Goal: Task Accomplishment & Management: Use online tool/utility

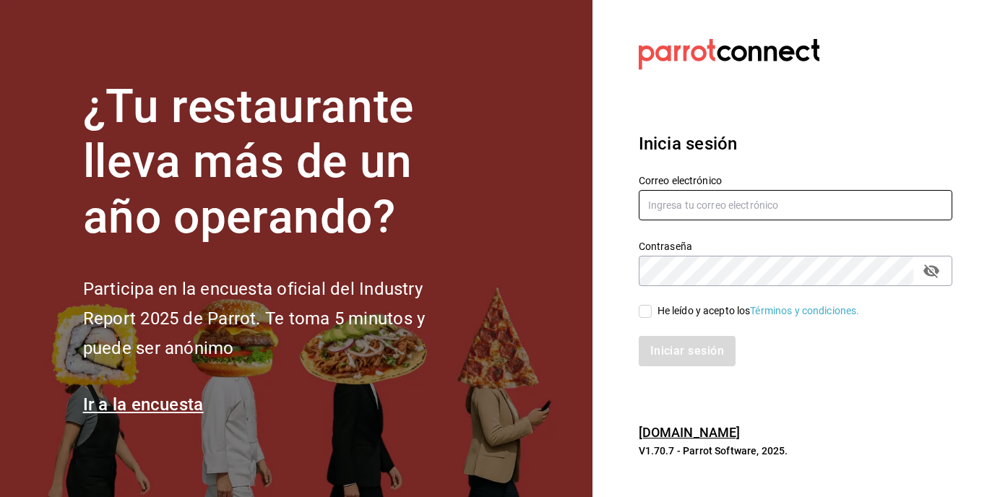
type input "[EMAIL_ADDRESS][DOMAIN_NAME]"
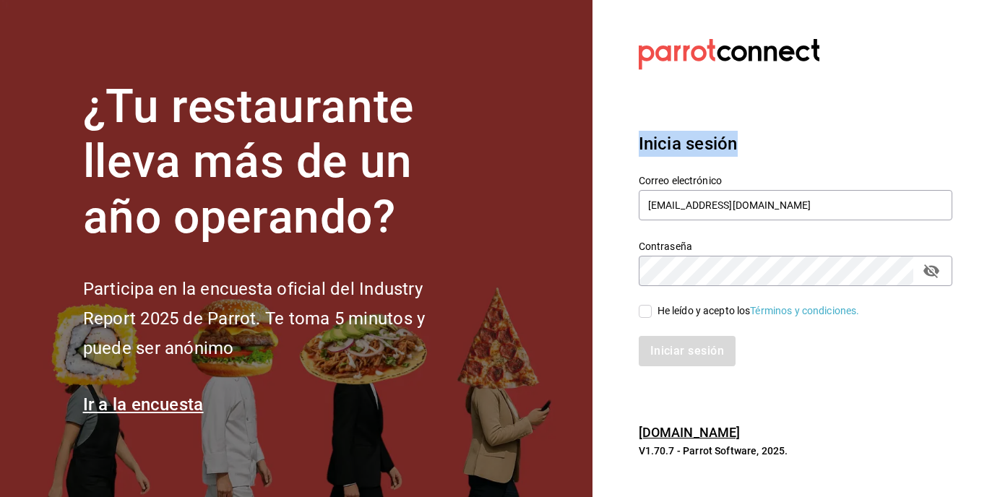
drag, startPoint x: 636, startPoint y: 153, endPoint x: 764, endPoint y: 142, distance: 129.1
click at [764, 142] on section "Datos incorrectos. Verifica que tu Correo o Contraseña estén bien escritos. Ini…" at bounding box center [789, 248] width 394 height 497
click at [625, 129] on section "Datos incorrectos. Verifica que tu Correo o Contraseña estén bien escritos. Ini…" at bounding box center [789, 248] width 394 height 497
drag, startPoint x: 633, startPoint y: 51, endPoint x: 838, endPoint y: 54, distance: 204.4
click at [838, 54] on section "Datos incorrectos. Verifica que tu Correo o Contraseña estén bien escritos. Ini…" at bounding box center [789, 248] width 394 height 497
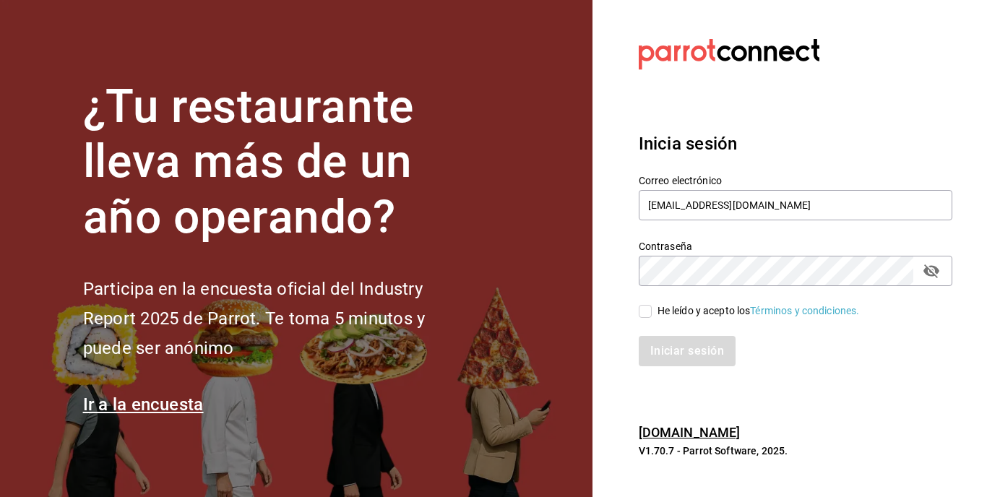
drag, startPoint x: 838, startPoint y: 54, endPoint x: 636, endPoint y: 47, distance: 201.6
click at [636, 47] on section "Datos incorrectos. Verifica que tu Correo o Contraseña estén bien escritos. Ini…" at bounding box center [789, 248] width 394 height 497
drag, startPoint x: 636, startPoint y: 47, endPoint x: 859, endPoint y: 45, distance: 222.4
click at [859, 45] on section "Datos incorrectos. Verifica que tu Correo o Contraseña estén bien escritos. Ini…" at bounding box center [789, 248] width 394 height 497
drag, startPoint x: 833, startPoint y: 43, endPoint x: 630, endPoint y: 49, distance: 203.0
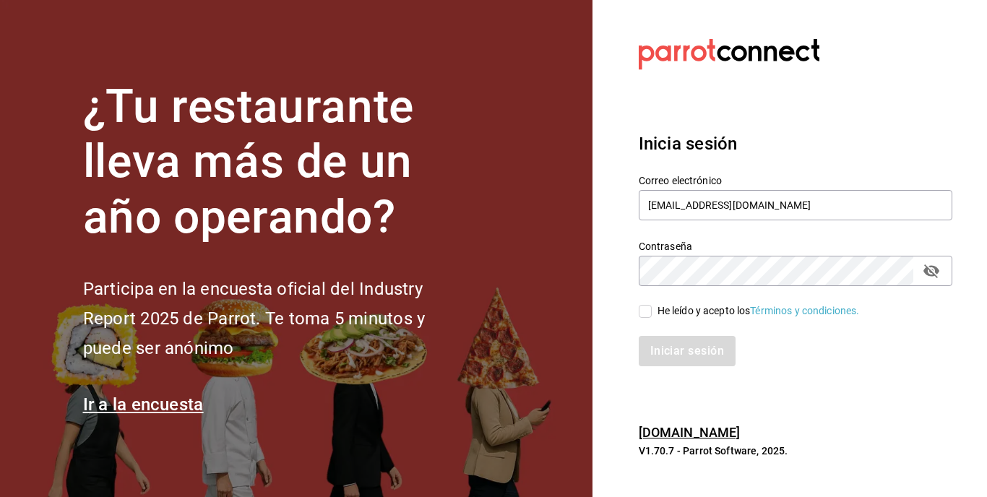
click at [630, 49] on section "Datos incorrectos. Verifica que tu Correo o Contraseña estén bien escritos. Ini…" at bounding box center [789, 248] width 394 height 497
drag, startPoint x: 630, startPoint y: 49, endPoint x: 748, endPoint y: 142, distance: 150.1
click at [748, 142] on section "Datos incorrectos. Verifica que tu Correo o Contraseña estén bien escritos. Ini…" at bounding box center [789, 248] width 394 height 497
drag, startPoint x: 633, startPoint y: 183, endPoint x: 758, endPoint y: 185, distance: 124.9
click at [758, 185] on div "Correo electrónico [EMAIL_ADDRESS][DOMAIN_NAME]" at bounding box center [786, 190] width 331 height 66
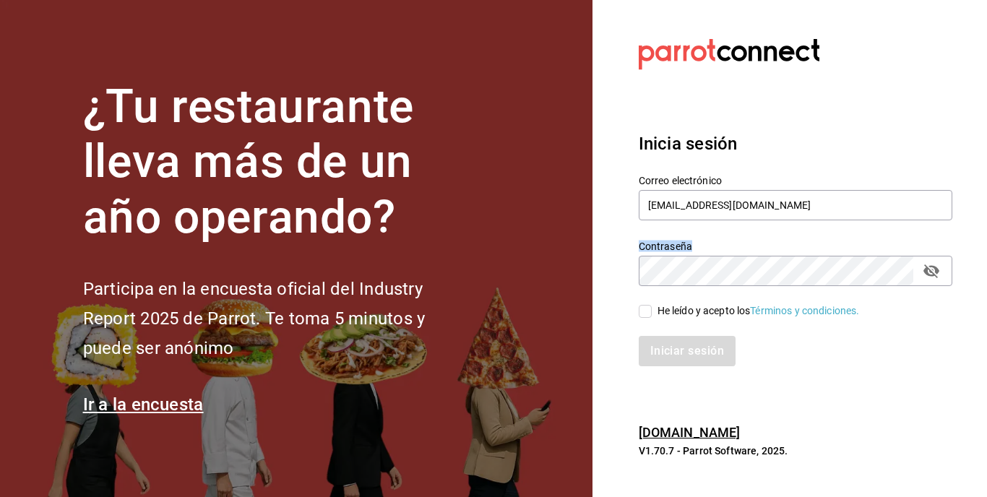
drag, startPoint x: 638, startPoint y: 242, endPoint x: 690, endPoint y: 246, distance: 52.1
click at [690, 246] on label "Contraseña" at bounding box center [794, 245] width 313 height 10
drag, startPoint x: 690, startPoint y: 246, endPoint x: 641, endPoint y: 310, distance: 80.5
click at [641, 310] on input "He leído y acepto los Términos y condiciones." at bounding box center [644, 311] width 13 height 13
checkbox input "true"
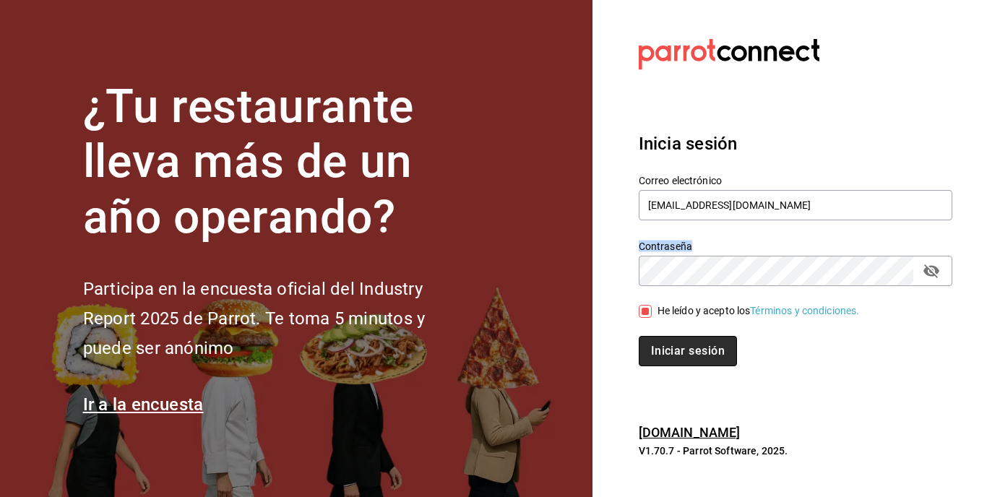
click at [685, 355] on button "Iniciar sesión" at bounding box center [687, 351] width 98 height 30
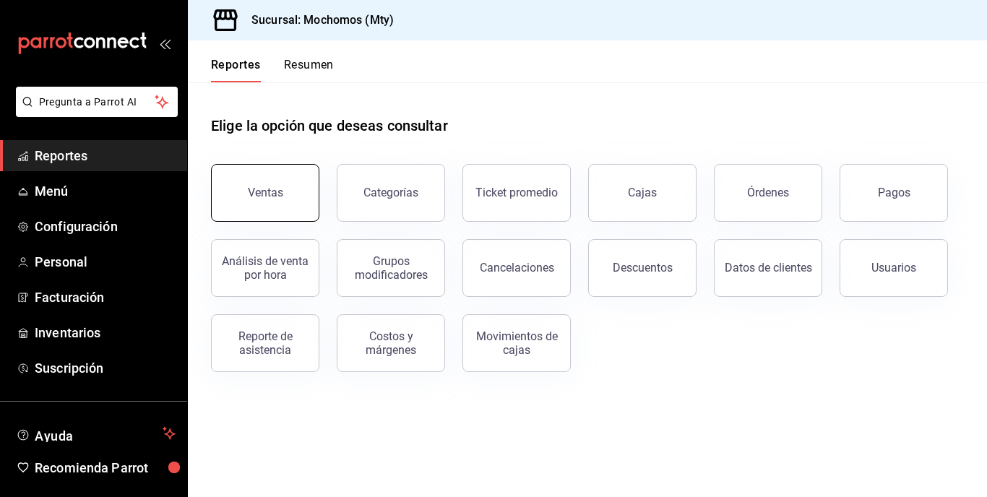
click at [271, 191] on div "Ventas" at bounding box center [265, 193] width 35 height 14
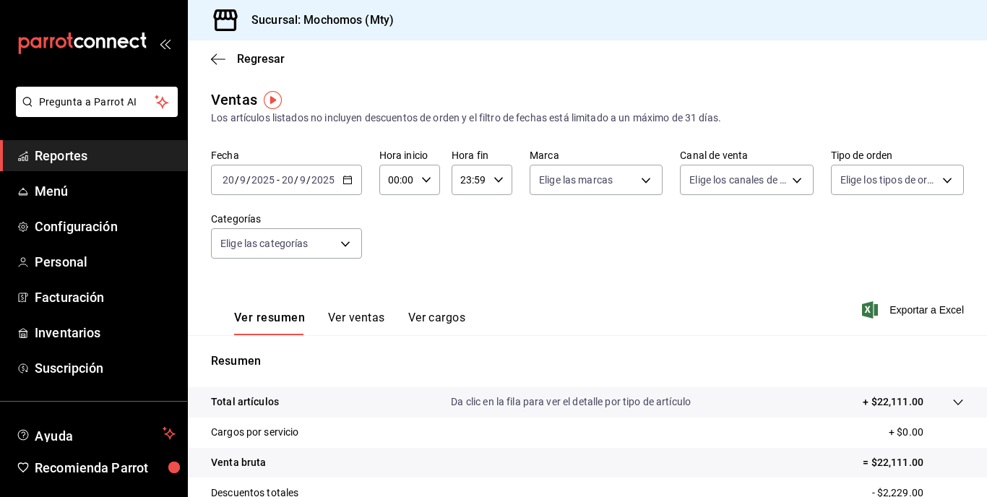
click at [414, 171] on div "00:00 Hora inicio" at bounding box center [409, 180] width 61 height 30
click at [390, 241] on span "05" at bounding box center [393, 242] width 6 height 12
type input "05:00"
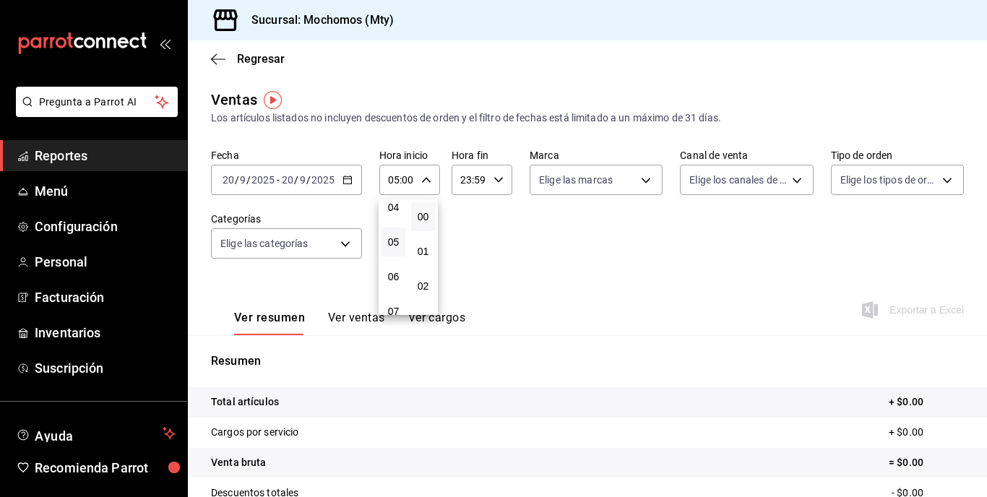
click at [477, 188] on div at bounding box center [493, 248] width 987 height 497
click at [477, 188] on input "23:59" at bounding box center [469, 179] width 36 height 29
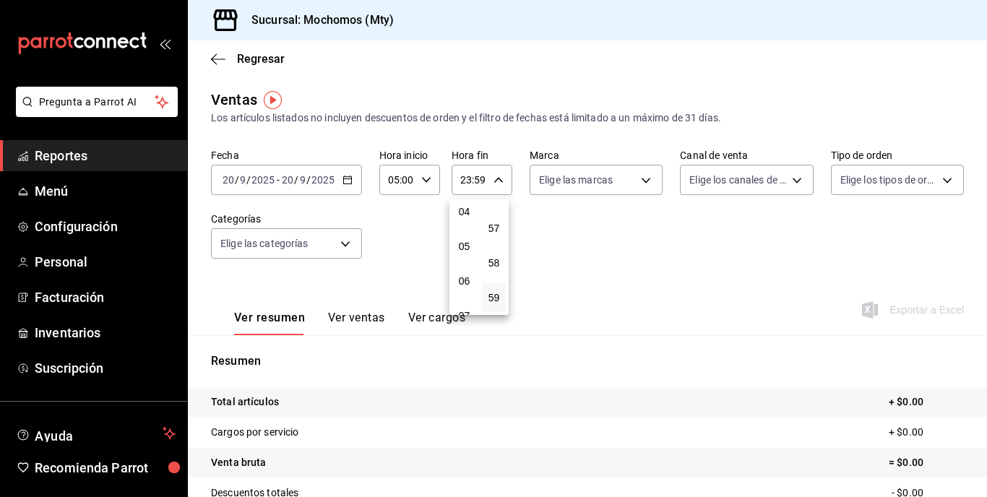
scroll to position [144, 0]
click at [456, 240] on button "05" at bounding box center [464, 245] width 24 height 29
type input "05:59"
click at [282, 173] on div at bounding box center [493, 248] width 987 height 497
click at [282, 173] on div "2025-09-20 20 / 9 / 2025 - 2025-09-20 20 / 9 / 2025" at bounding box center [286, 180] width 151 height 30
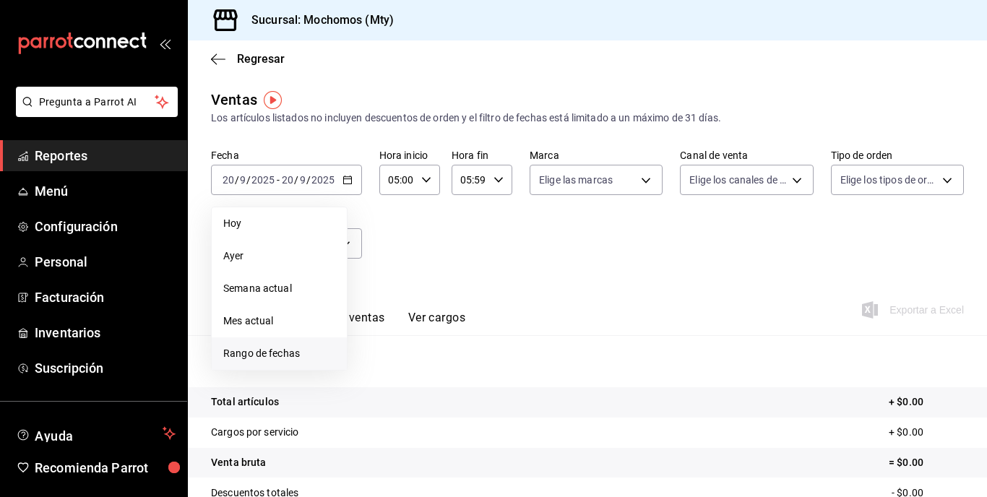
click at [271, 353] on span "Rango de fechas" at bounding box center [279, 353] width 112 height 15
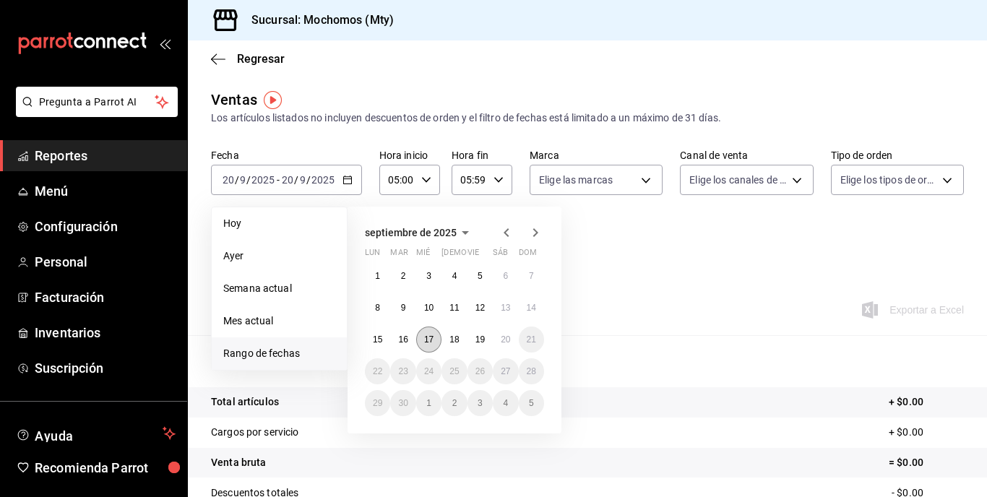
click at [428, 345] on button "17" at bounding box center [428, 339] width 25 height 26
click at [497, 345] on button "20" at bounding box center [505, 339] width 25 height 26
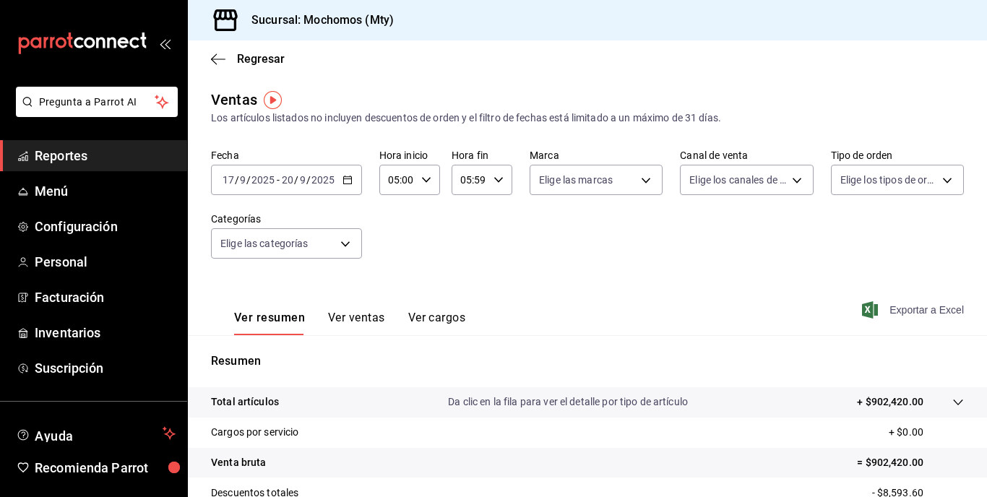
click at [901, 312] on span "Exportar a Excel" at bounding box center [913, 309] width 99 height 17
click at [324, 188] on div "2025-09-17 17 / 9 / 2025 - 2025-09-20 20 / 9 / 2025" at bounding box center [286, 180] width 151 height 30
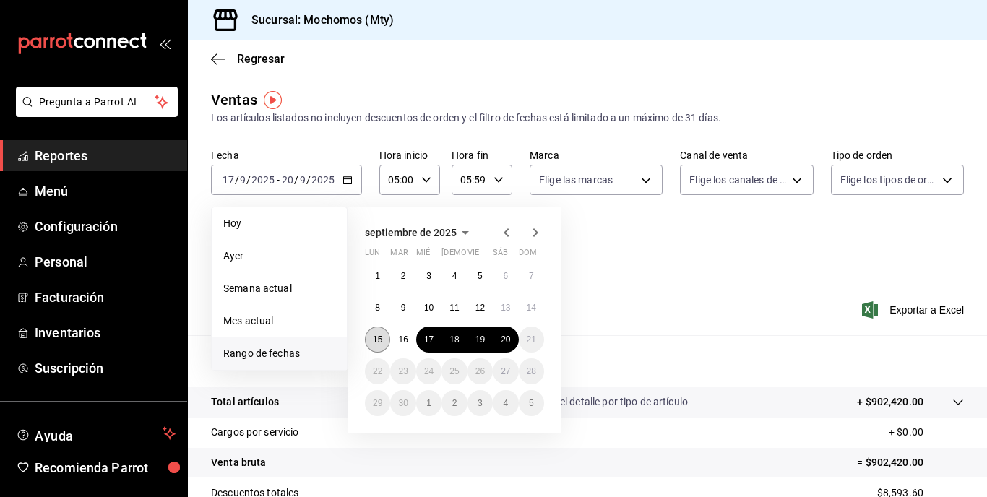
click at [379, 336] on abbr "15" at bounding box center [377, 339] width 9 height 10
click at [506, 339] on abbr "20" at bounding box center [504, 339] width 9 height 10
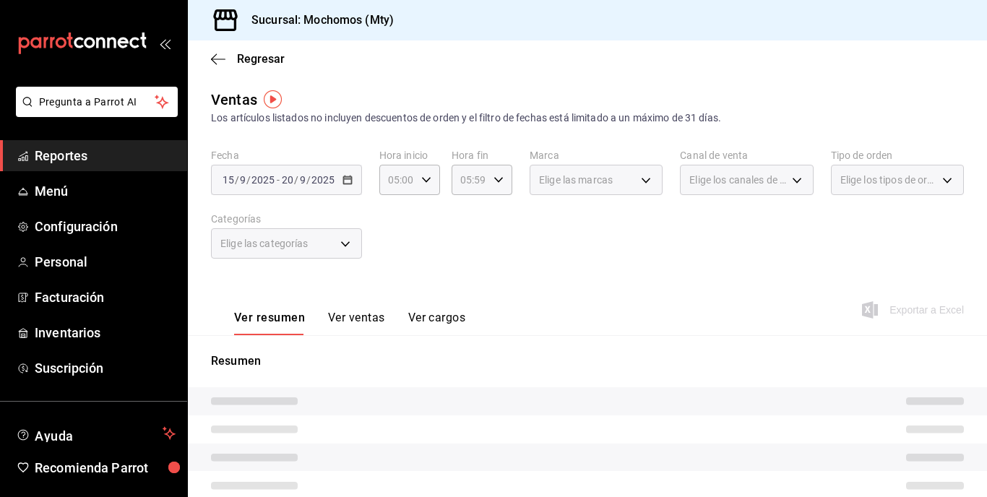
scroll to position [206, 0]
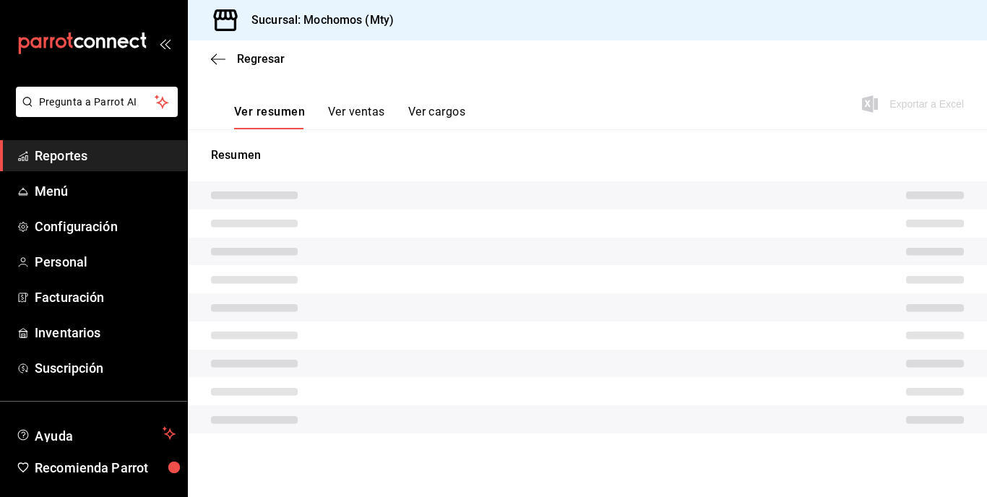
click at [405, 218] on tr at bounding box center [587, 223] width 799 height 28
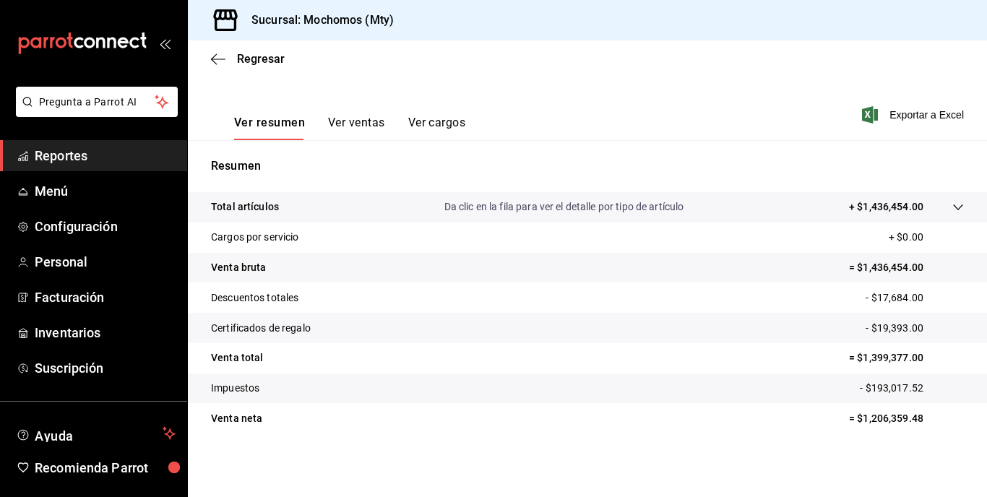
scroll to position [0, 0]
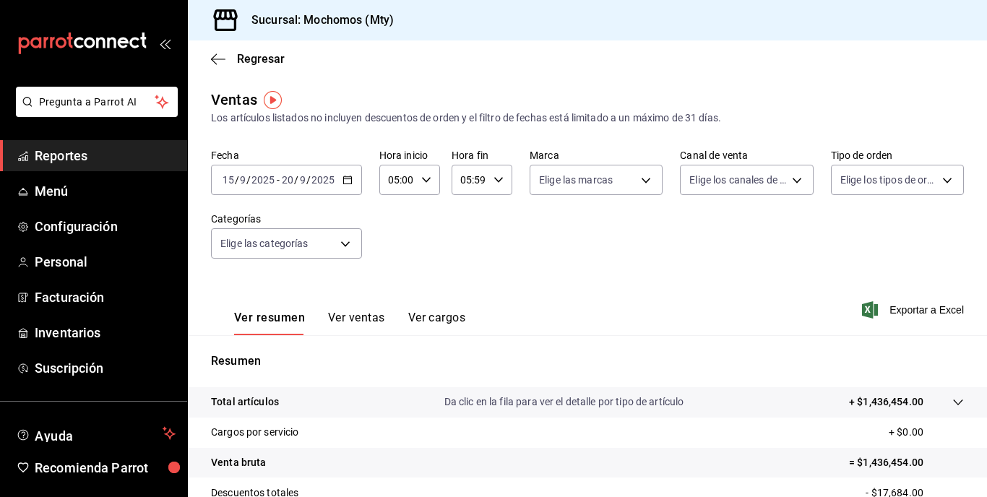
click at [897, 414] on tr "Total artículos Da clic en la fila para ver el detalle por tipo de artículo + $…" at bounding box center [587, 402] width 799 height 30
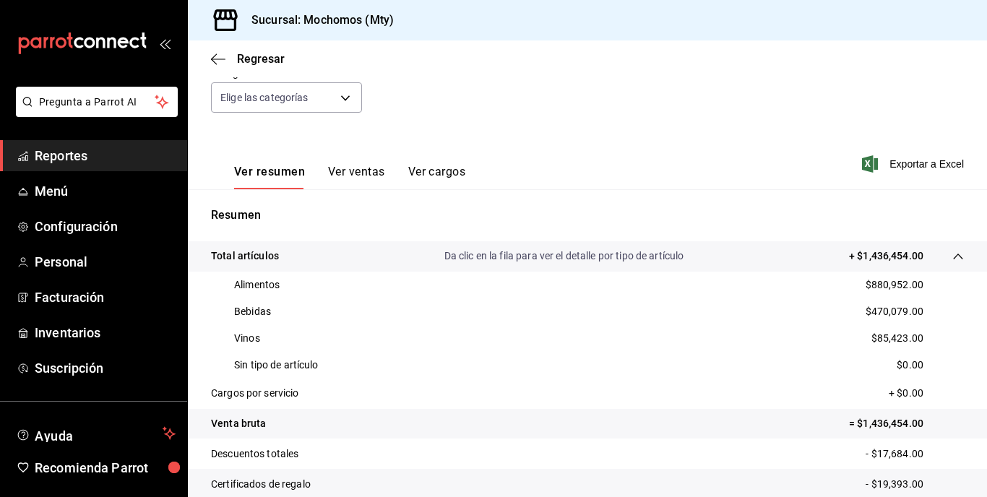
scroll to position [147, 0]
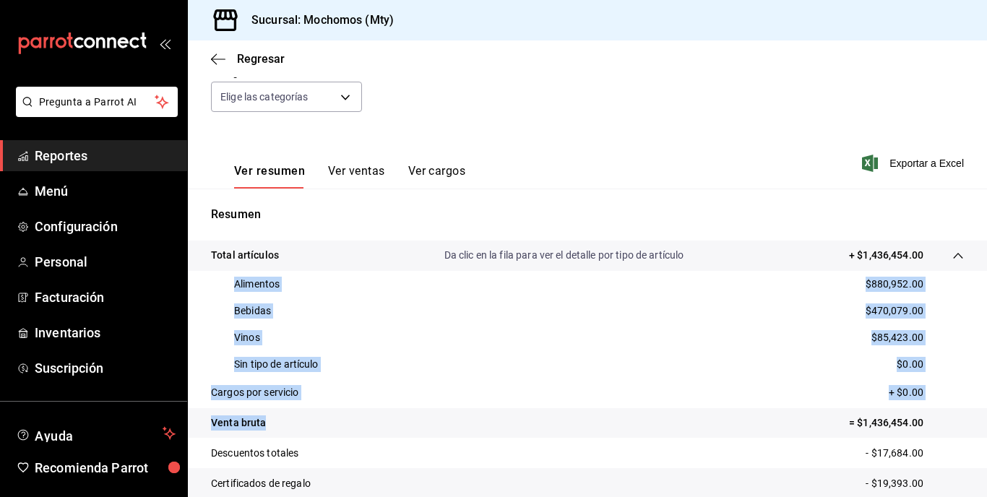
drag, startPoint x: 220, startPoint y: 282, endPoint x: 368, endPoint y: 425, distance: 205.3
click at [368, 425] on tbody "Total artículos Da clic en la fila para ver el detalle por tipo de artículo + $…" at bounding box center [587, 414] width 799 height 348
copy tbody "Alimentos $880,952.00 Bebidas $470,079.00 Vinos $85,423.00 Sin tipo de artículo…"
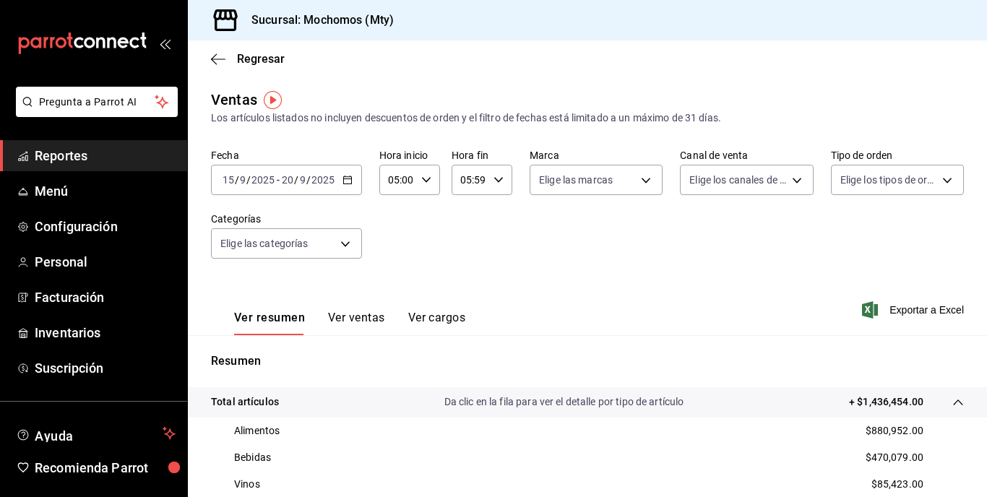
click at [285, 179] on input "20" at bounding box center [287, 180] width 13 height 12
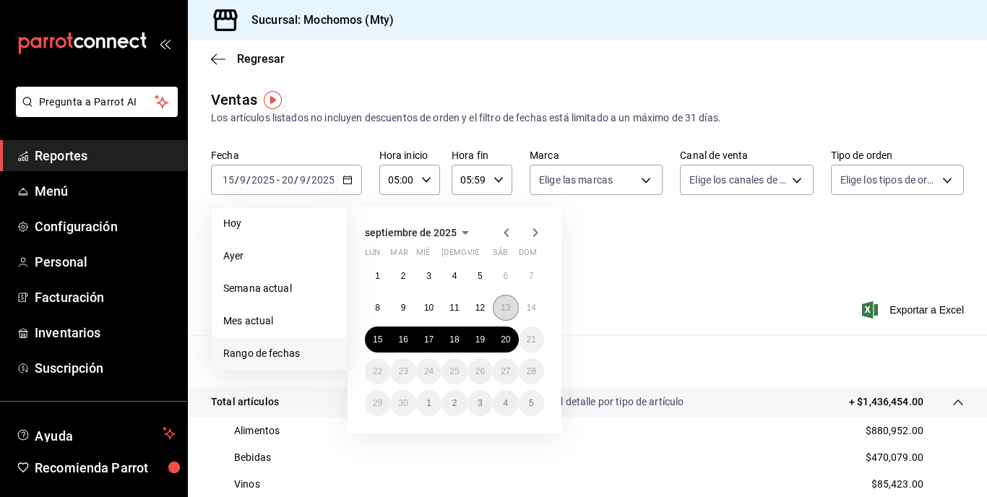
click at [509, 303] on abbr "13" at bounding box center [504, 308] width 9 height 10
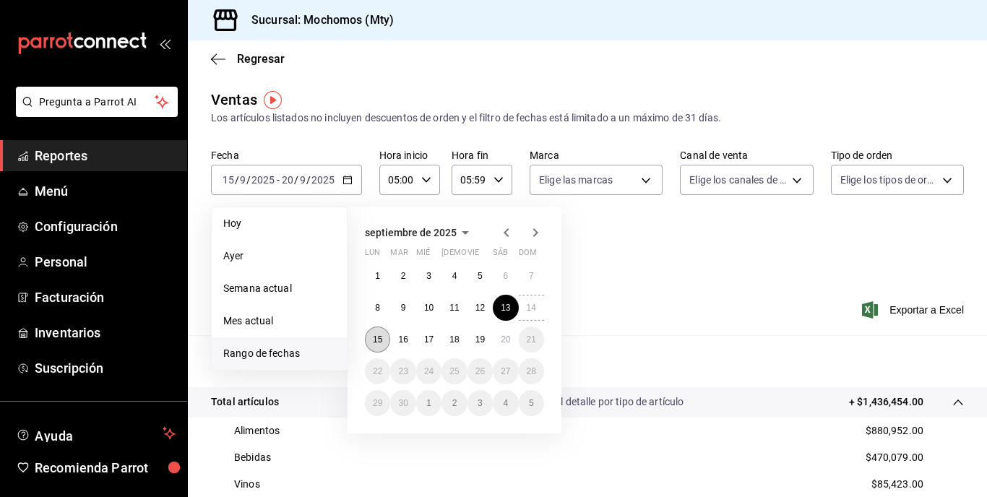
click at [372, 337] on button "15" at bounding box center [377, 339] width 25 height 26
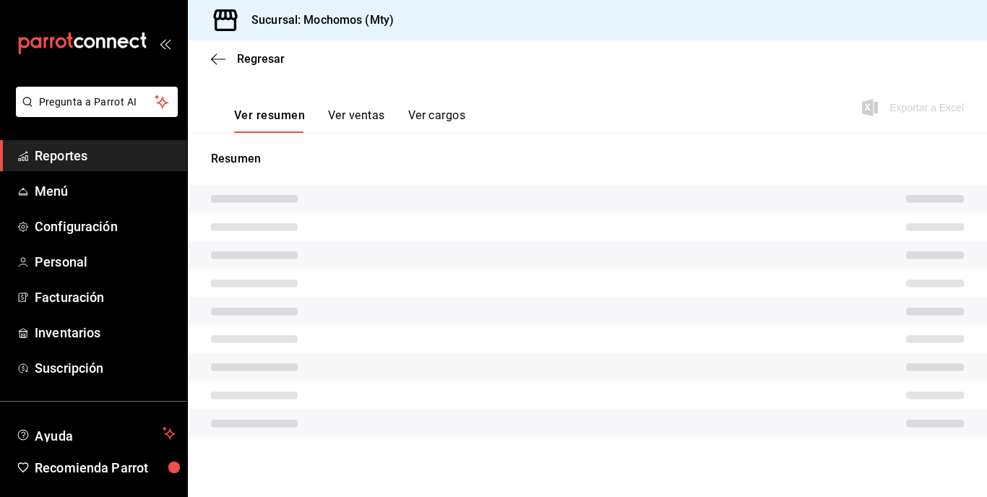
scroll to position [203, 0]
drag, startPoint x: 755, startPoint y: 261, endPoint x: 781, endPoint y: 248, distance: 28.8
click at [781, 248] on tr at bounding box center [587, 254] width 799 height 28
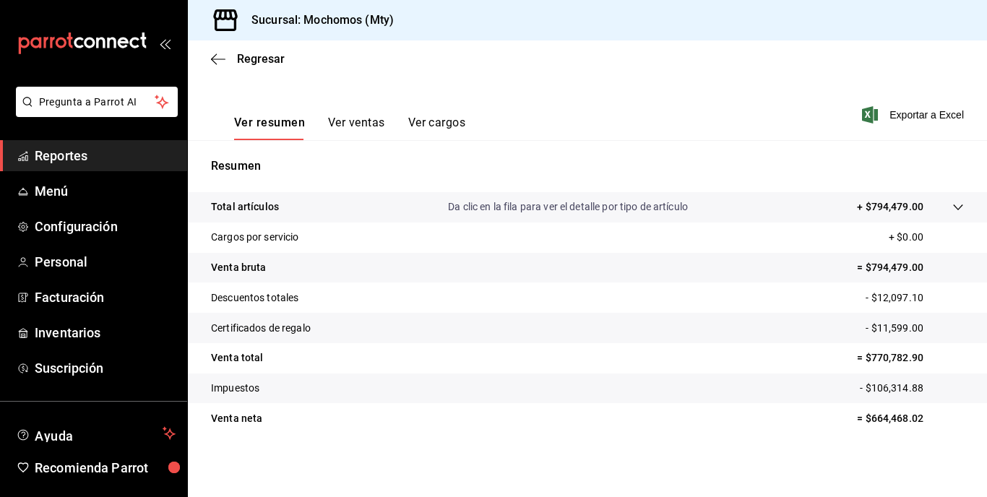
click at [874, 197] on tr "Total artículos Da clic en la fila para ver el detalle por tipo de artículo + $…" at bounding box center [587, 207] width 799 height 30
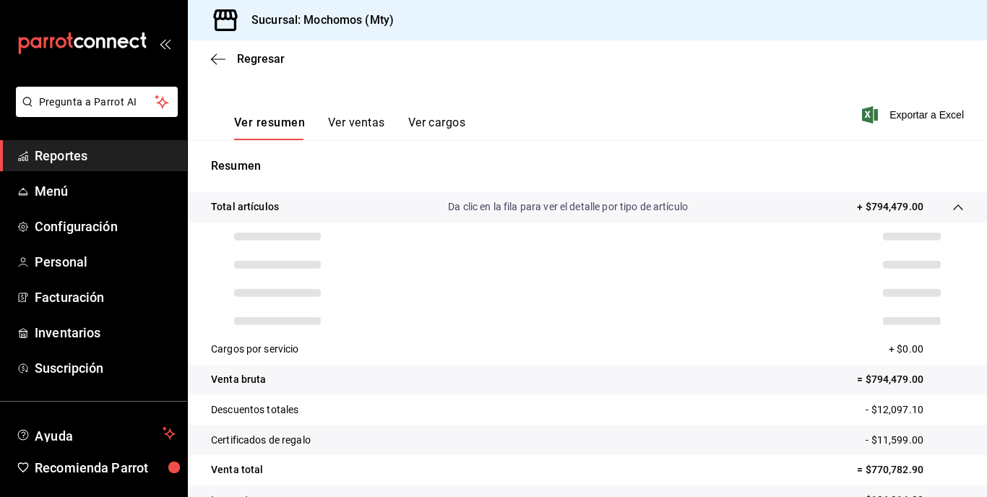
scroll to position [203, 0]
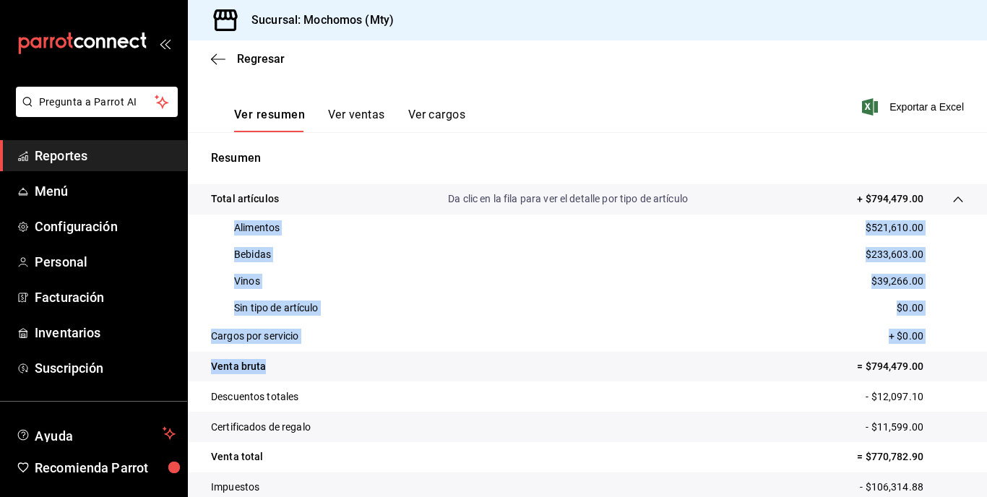
drag, startPoint x: 228, startPoint y: 227, endPoint x: 356, endPoint y: 363, distance: 186.5
click at [356, 363] on tbody "Total artículos Da clic en la fila para ver el detalle por tipo de artículo + $…" at bounding box center [587, 358] width 799 height 348
copy tbody "Alimentos $521,610.00 Bebidas $233,603.00 Vinos $39,266.00 Sin tipo de artículo…"
